Goal: Navigation & Orientation: Find specific page/section

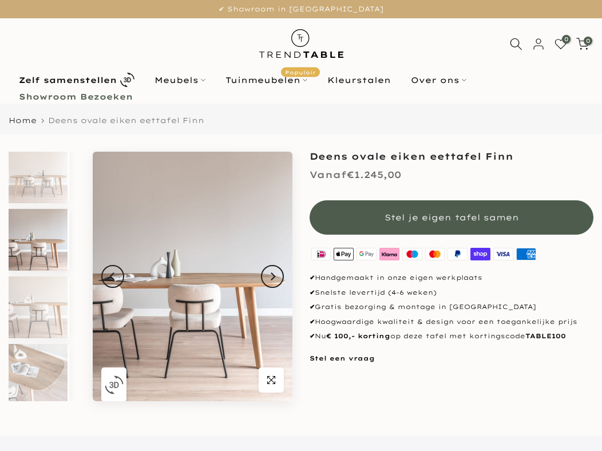
click at [270, 280] on icon "Next" at bounding box center [272, 276] width 8 height 9
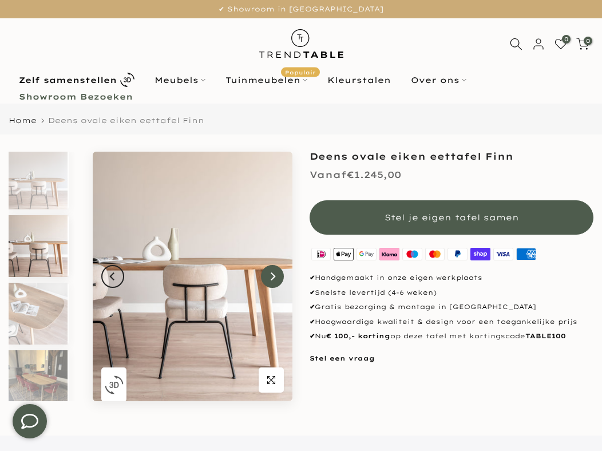
scroll to position [145, 0]
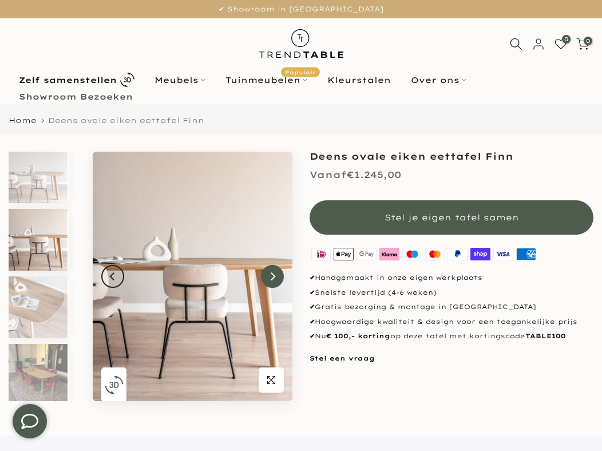
click at [269, 279] on icon "Next" at bounding box center [272, 276] width 8 height 9
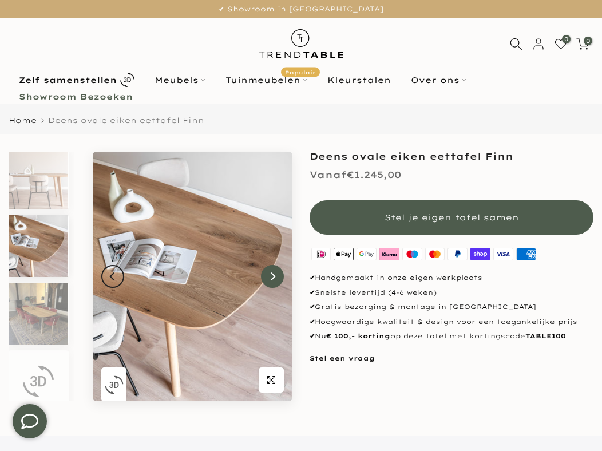
scroll to position [213, 0]
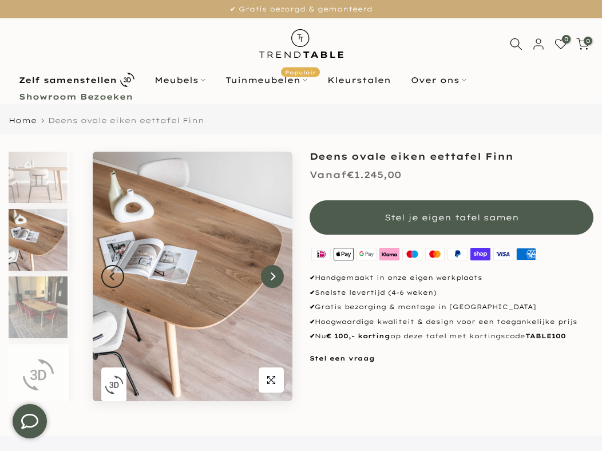
click at [267, 279] on button "Next" at bounding box center [272, 276] width 23 height 23
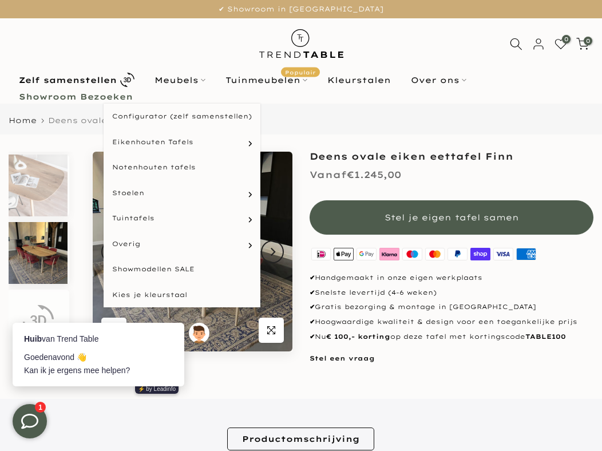
scroll to position [0, 0]
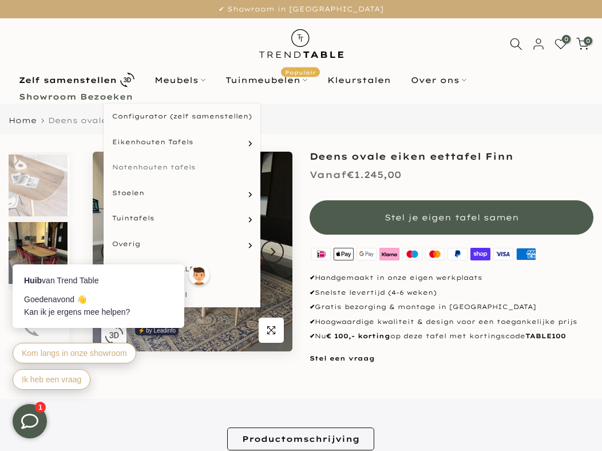
click at [184, 169] on link "Notenhouten tafels" at bounding box center [182, 167] width 157 height 26
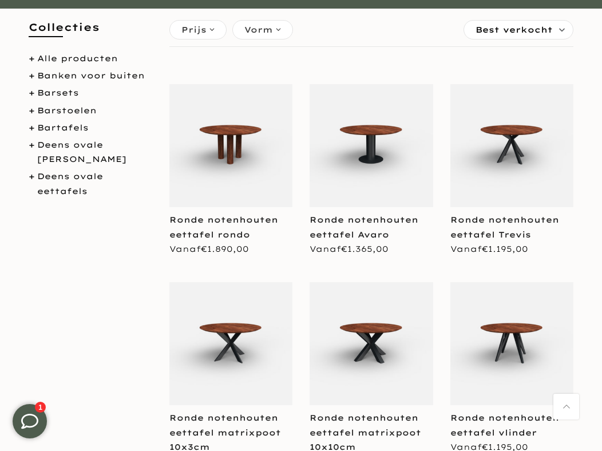
scroll to position [229, 0]
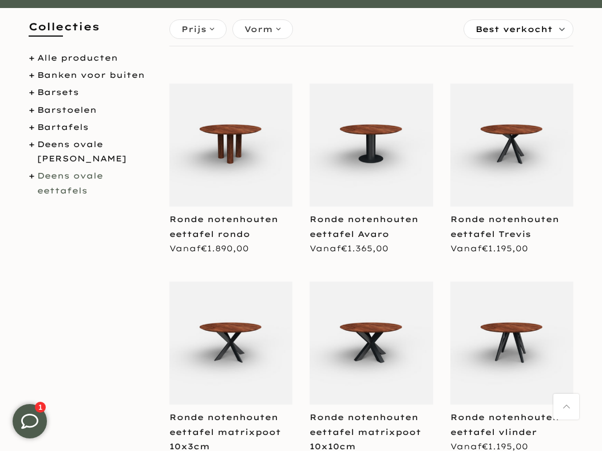
click at [94, 177] on link "Deens ovale eettafels" at bounding box center [70, 183] width 66 height 25
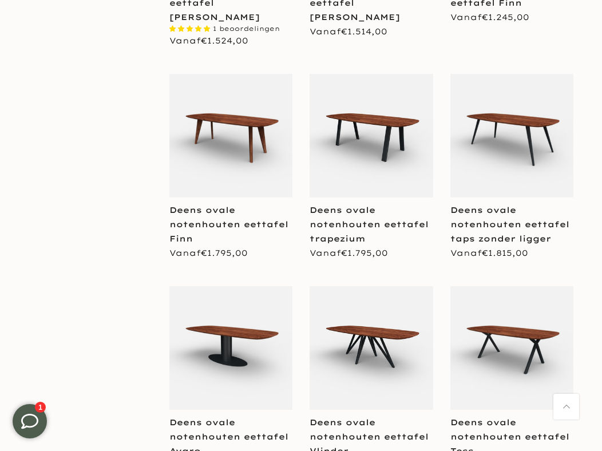
scroll to position [1717, 0]
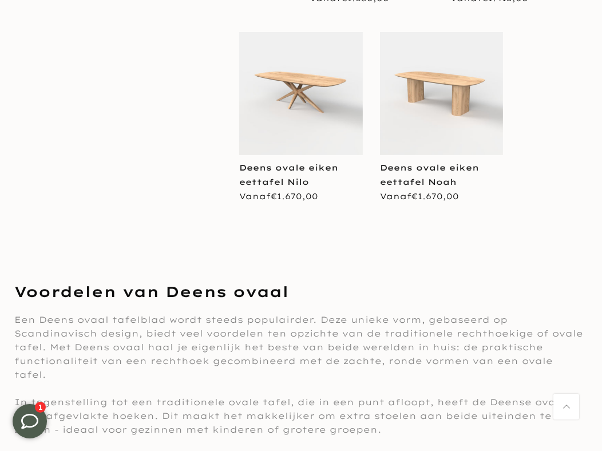
scroll to position [3031, 0]
